Goal: Information Seeking & Learning: Find specific page/section

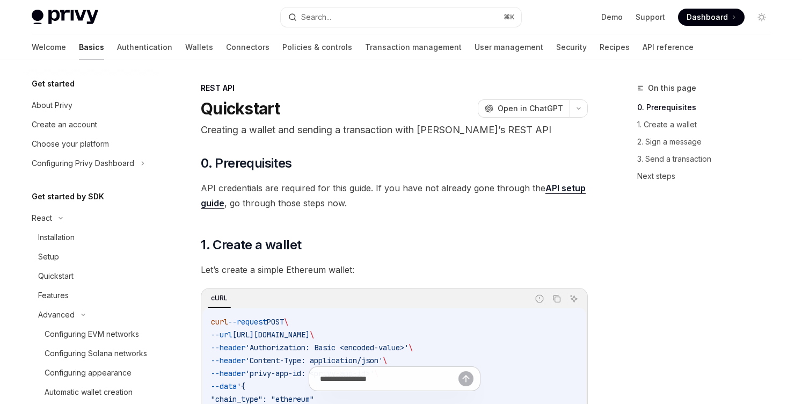
scroll to position [515, 0]
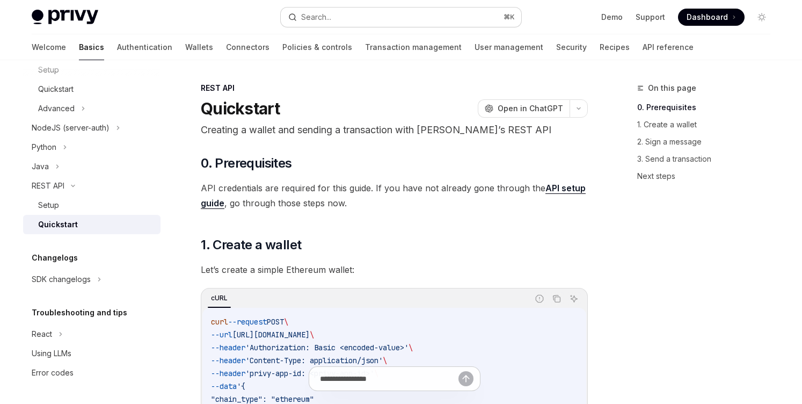
click at [330, 18] on div "Search..." at bounding box center [316, 17] width 30 height 13
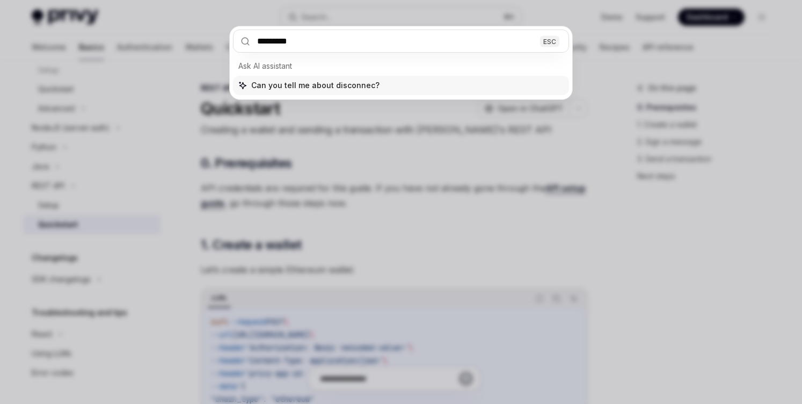
type input "**********"
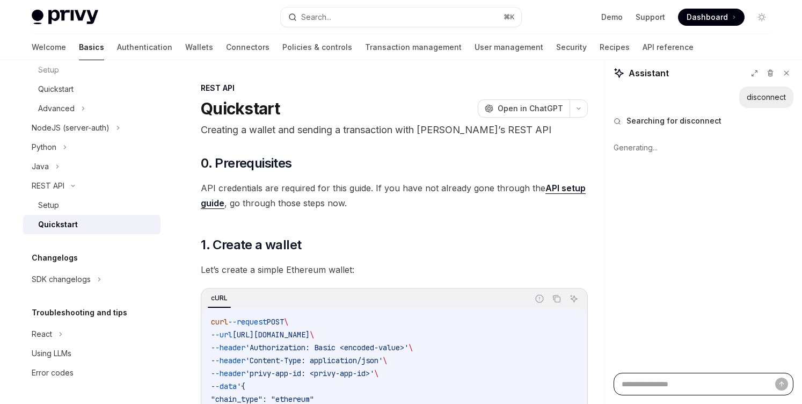
click at [664, 378] on textarea at bounding box center [703, 383] width 180 height 23
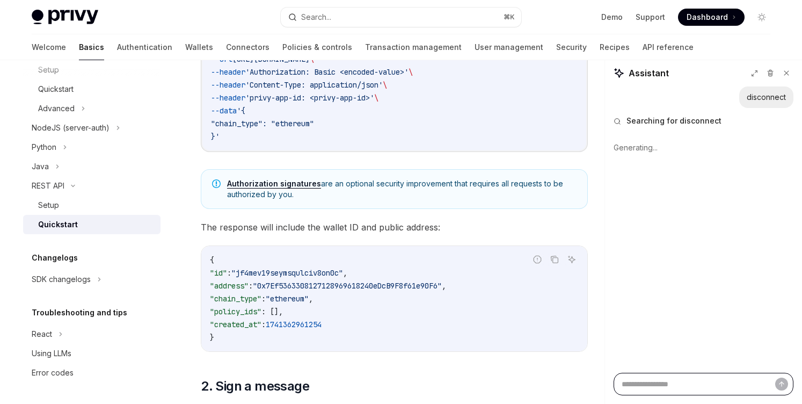
type textarea "*"
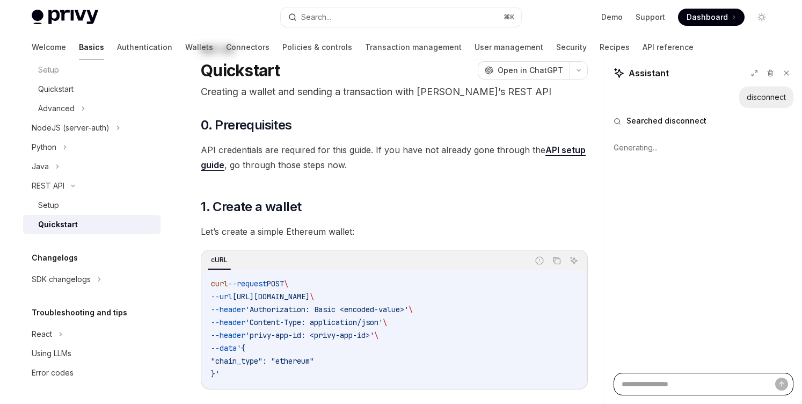
scroll to position [0, 0]
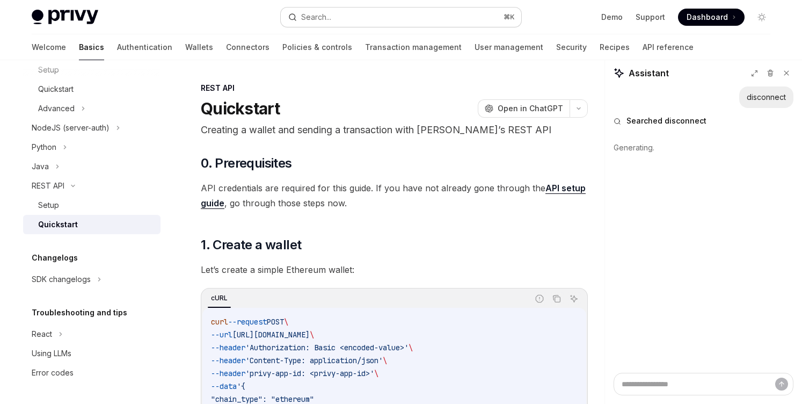
click at [386, 22] on button "Search... ⌘ K" at bounding box center [401, 17] width 240 height 19
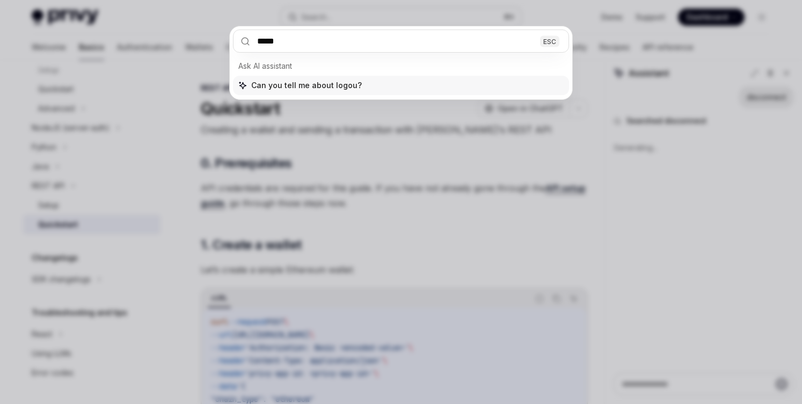
type input "******"
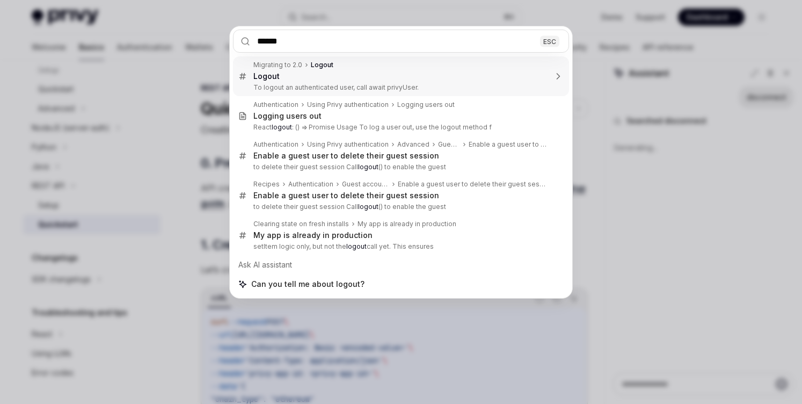
type textarea "*"
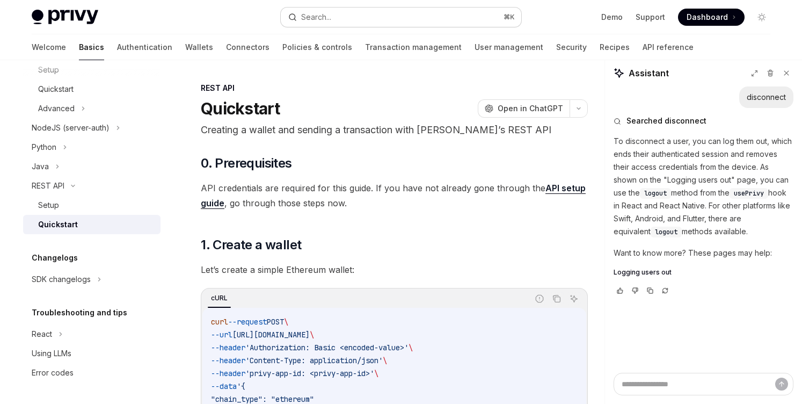
click at [363, 19] on button "Search... ⌘ K" at bounding box center [401, 17] width 240 height 19
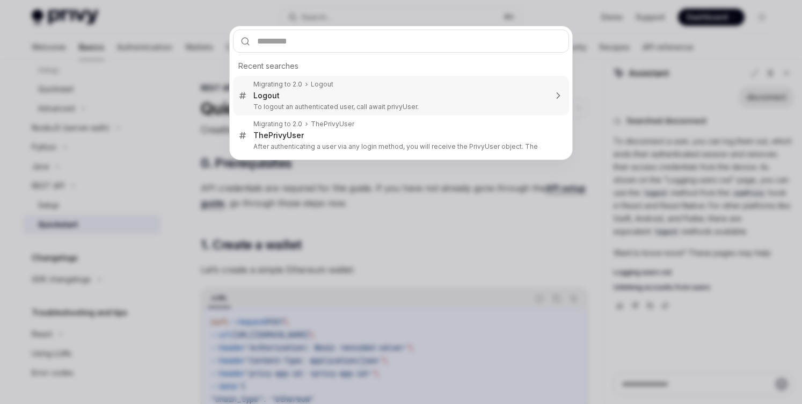
type textarea "*"
click at [362, 88] on div "Migrating to 2.0 Logout" at bounding box center [399, 84] width 293 height 9
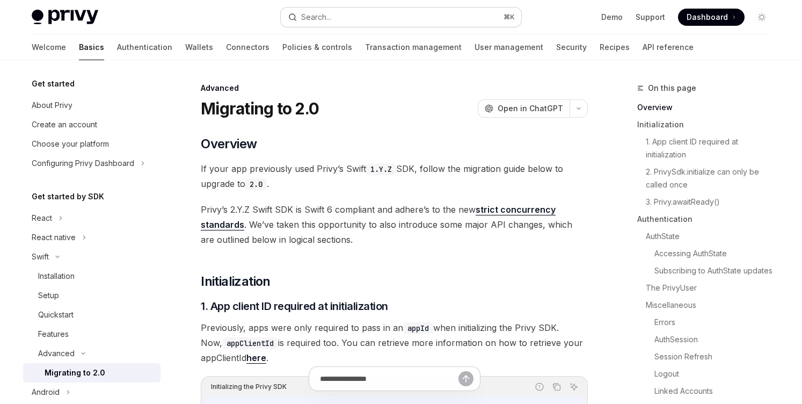
click at [338, 12] on button "Search... ⌘ K" at bounding box center [401, 17] width 240 height 19
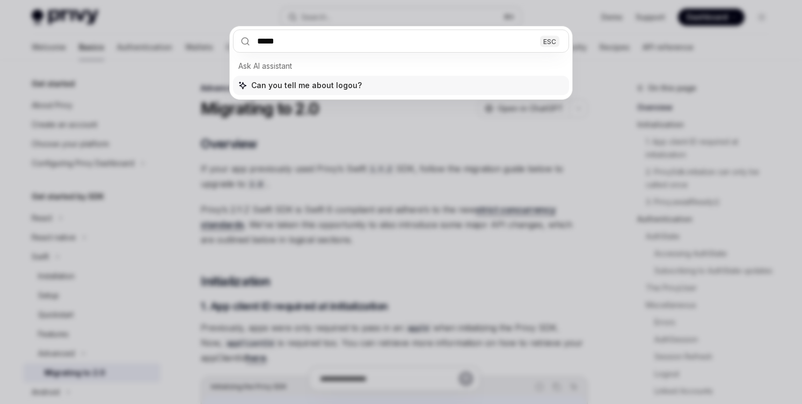
type input "******"
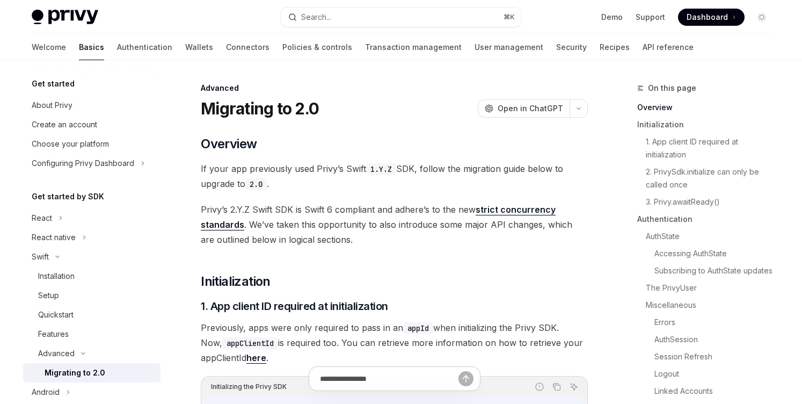
type textarea "*"
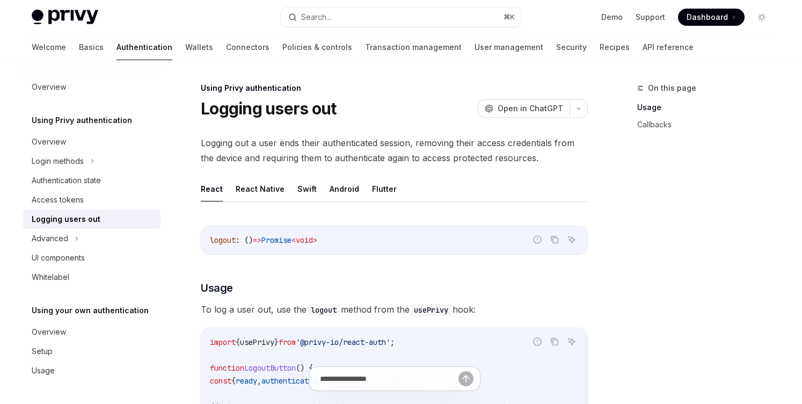
click at [311, 97] on div "Using Privy authentication Logging users out OpenAI Open in ChatGPT" at bounding box center [394, 100] width 387 height 35
click at [315, 107] on h1 "Logging users out" at bounding box center [268, 108] width 135 height 19
